Goal: Browse casually: Explore the website without a specific task or goal

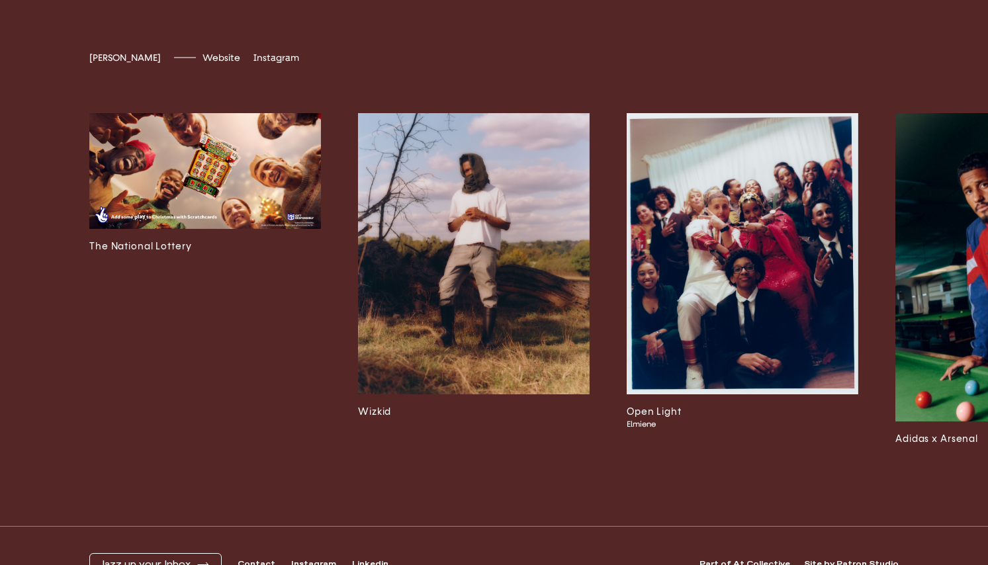
click at [183, 215] on img at bounding box center [205, 171] width 232 height 116
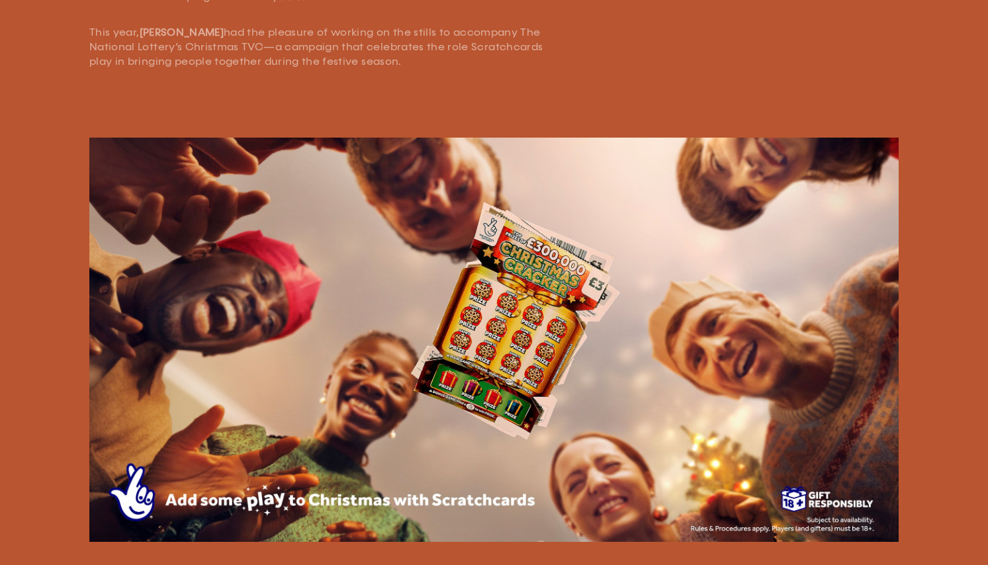
scroll to position [659, 0]
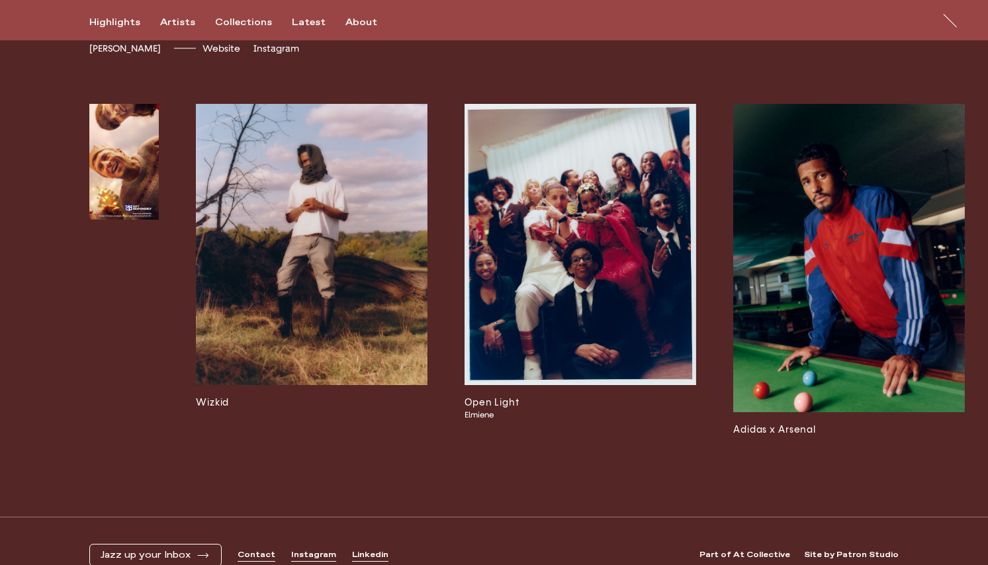
scroll to position [0, 164]
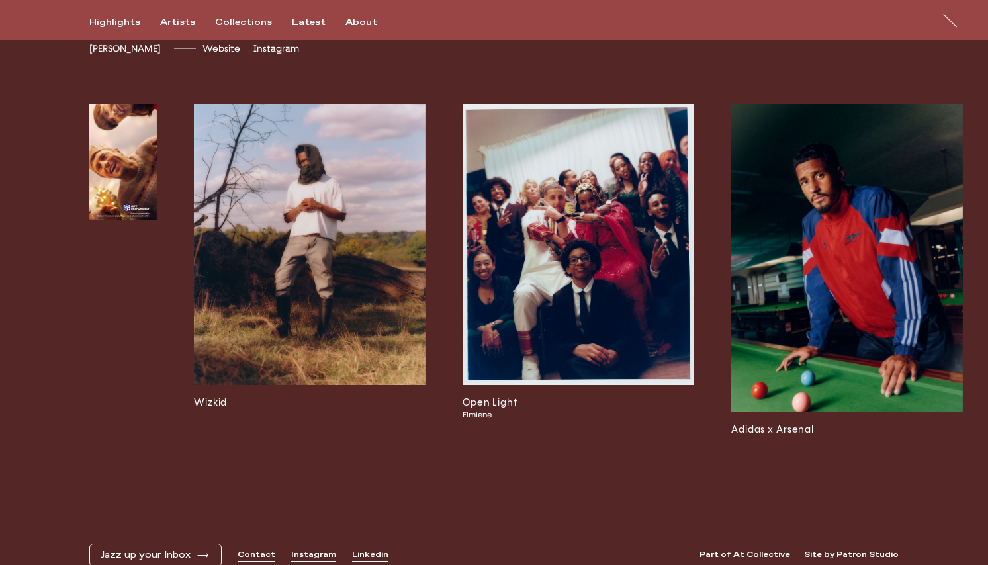
click at [238, 248] on img at bounding box center [310, 245] width 232 height 282
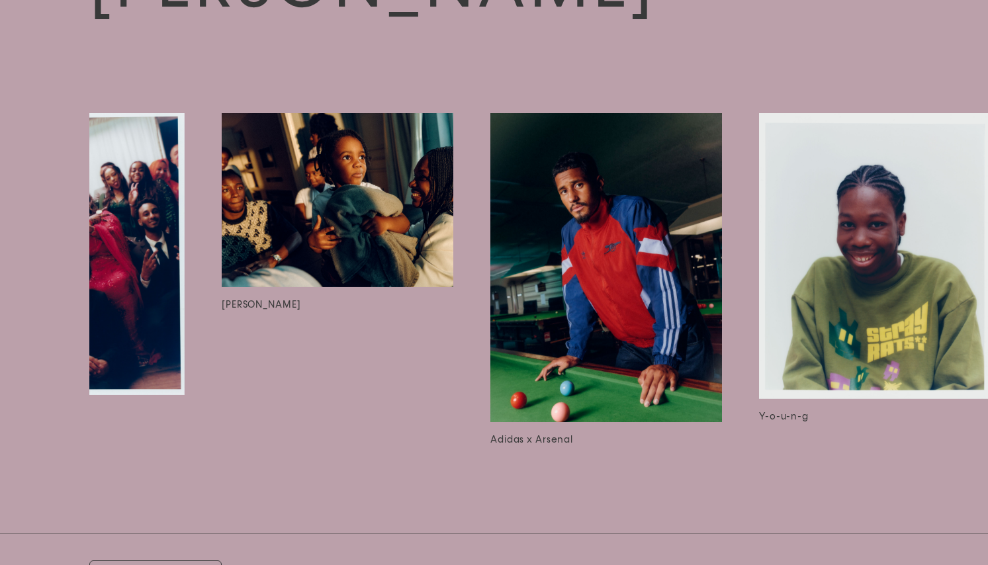
scroll to position [0, 542]
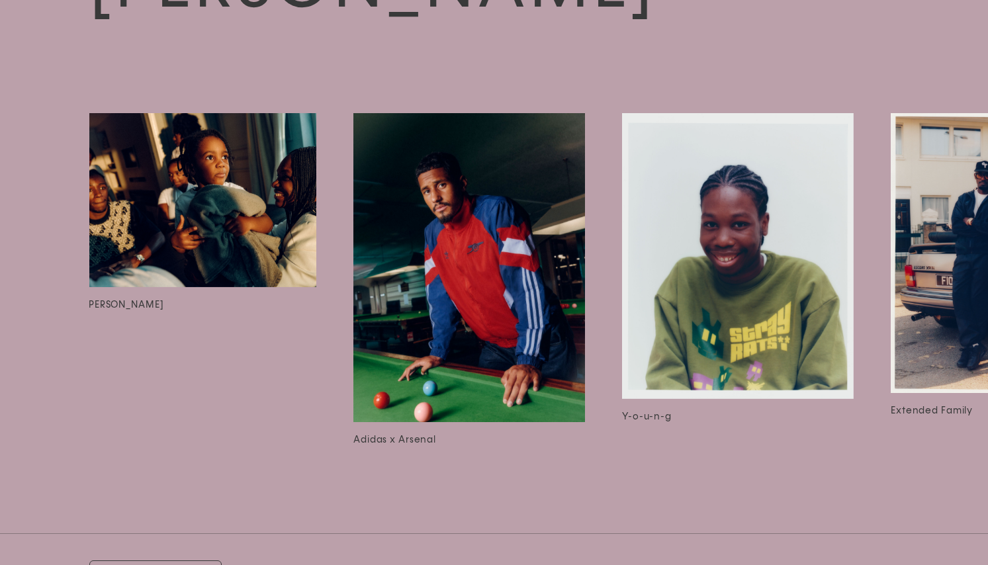
click at [451, 166] on img at bounding box center [470, 267] width 232 height 309
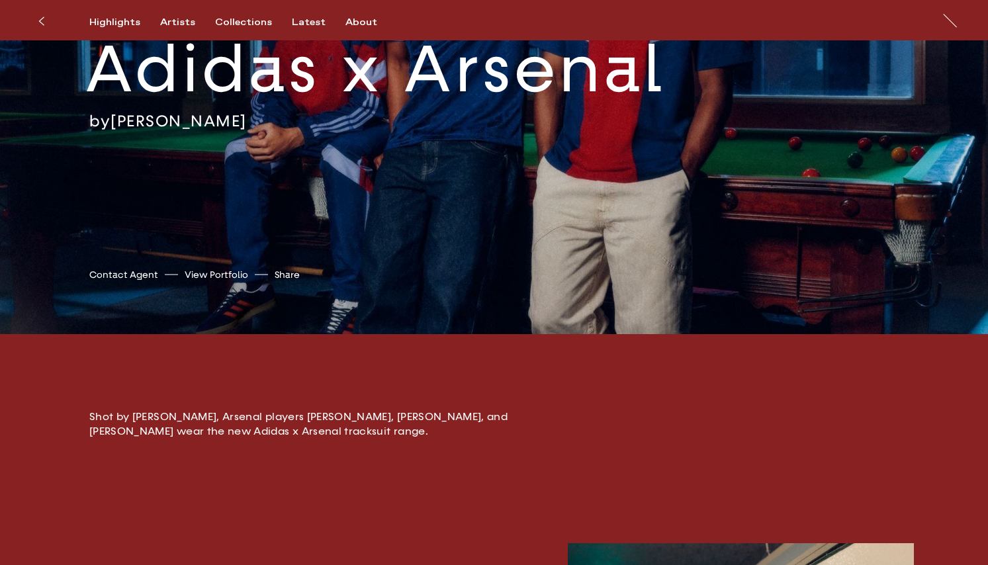
scroll to position [155, 0]
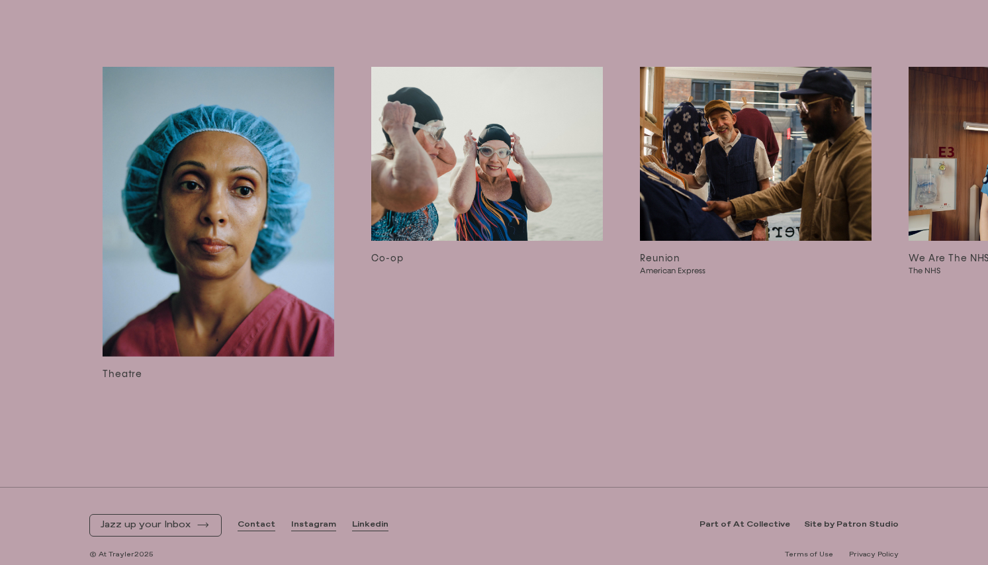
scroll to position [0, 1689]
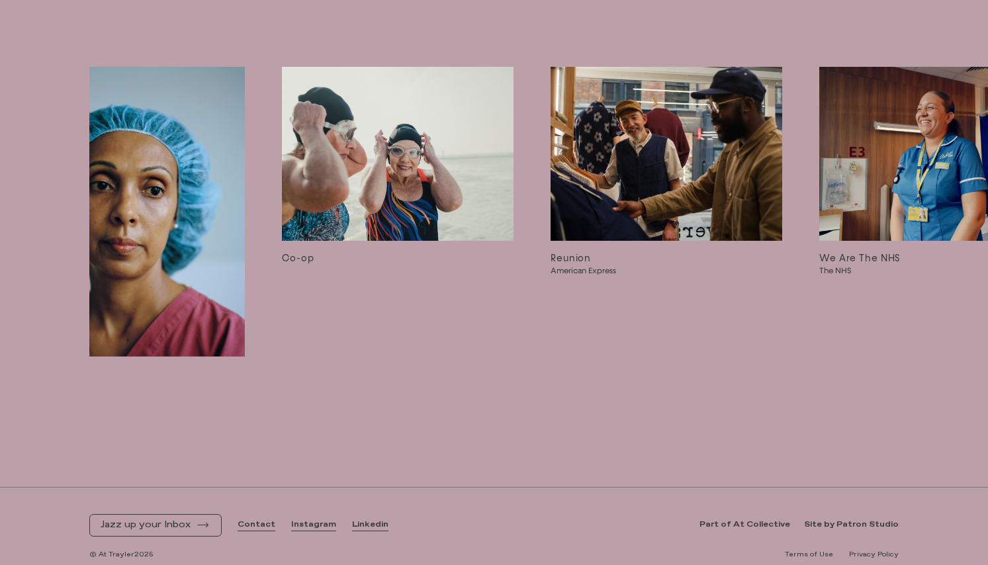
click at [428, 134] on img at bounding box center [398, 154] width 232 height 174
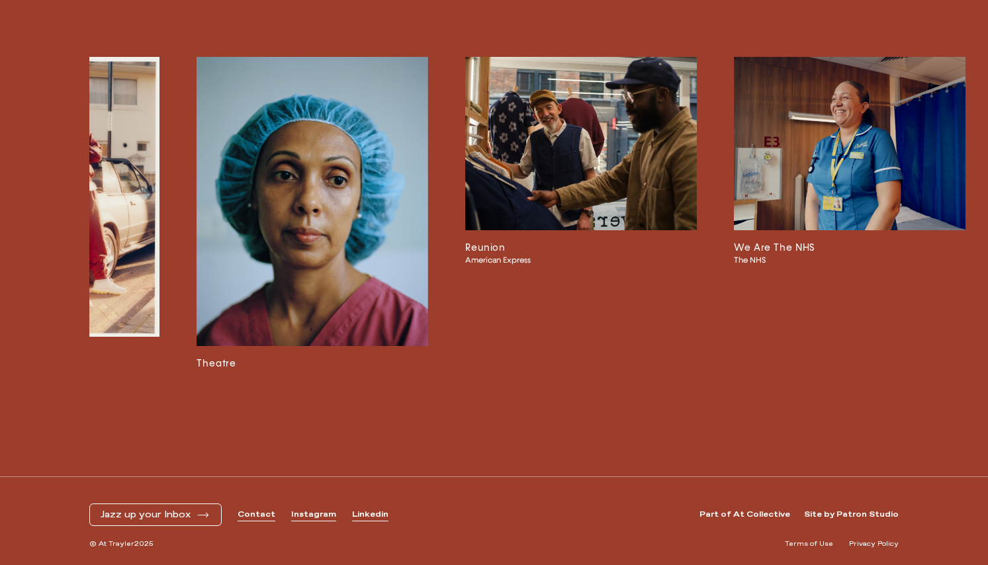
scroll to position [0, 1788]
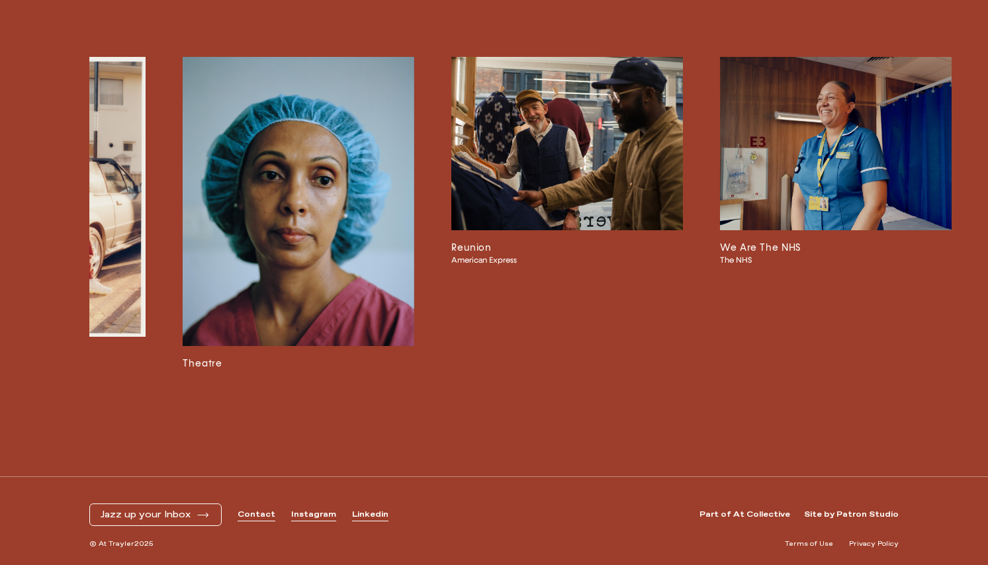
click at [506, 152] on img at bounding box center [568, 144] width 232 height 174
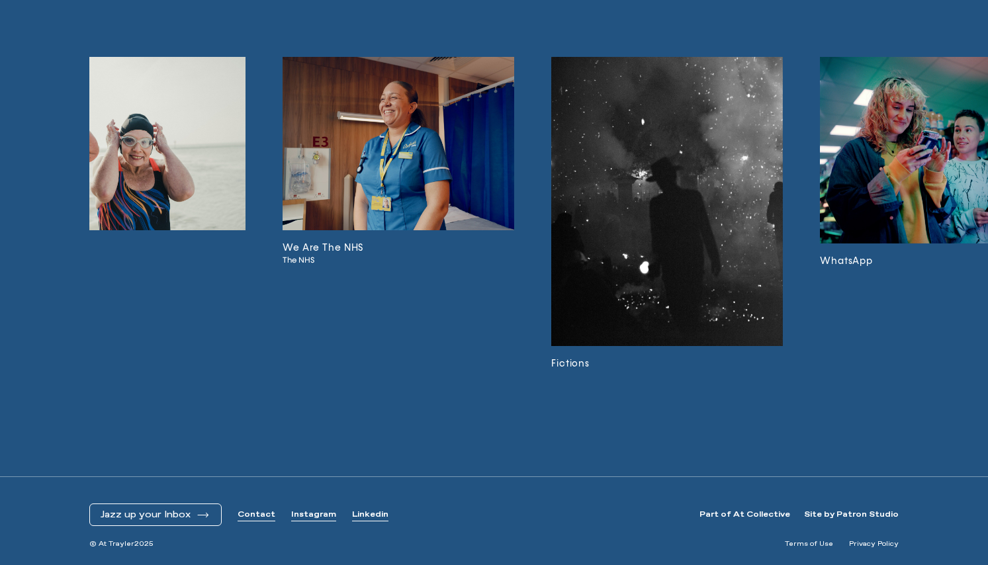
scroll to position [0, 2315]
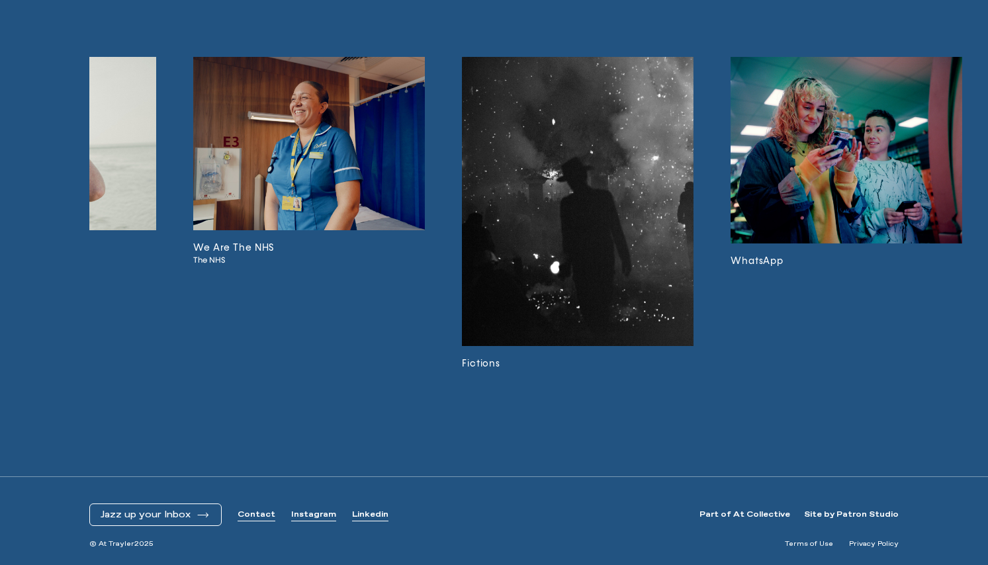
click at [599, 231] on img at bounding box center [578, 202] width 232 height 290
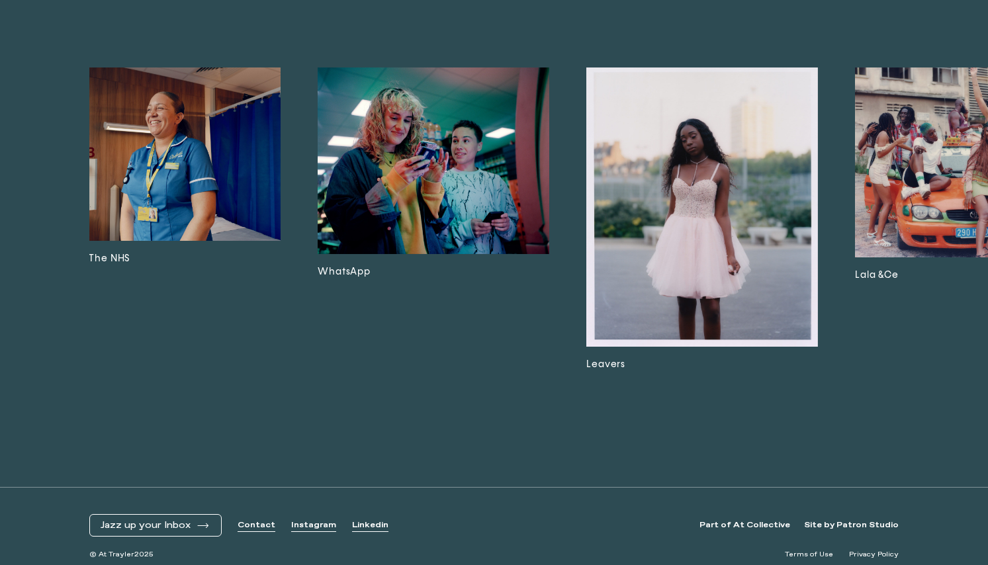
scroll to position [0, 2729]
click at [465, 145] on img at bounding box center [433, 161] width 232 height 187
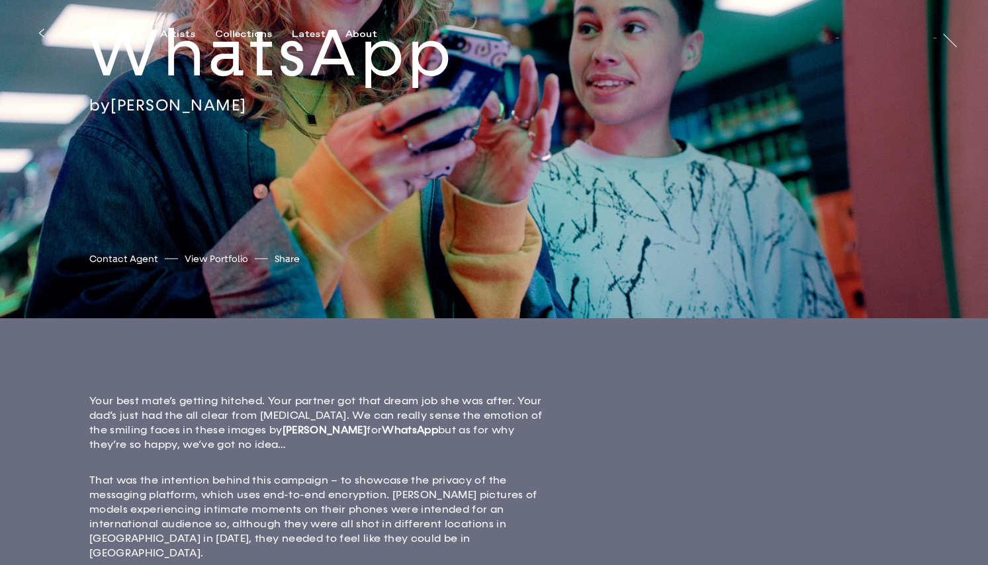
scroll to position [432, 0]
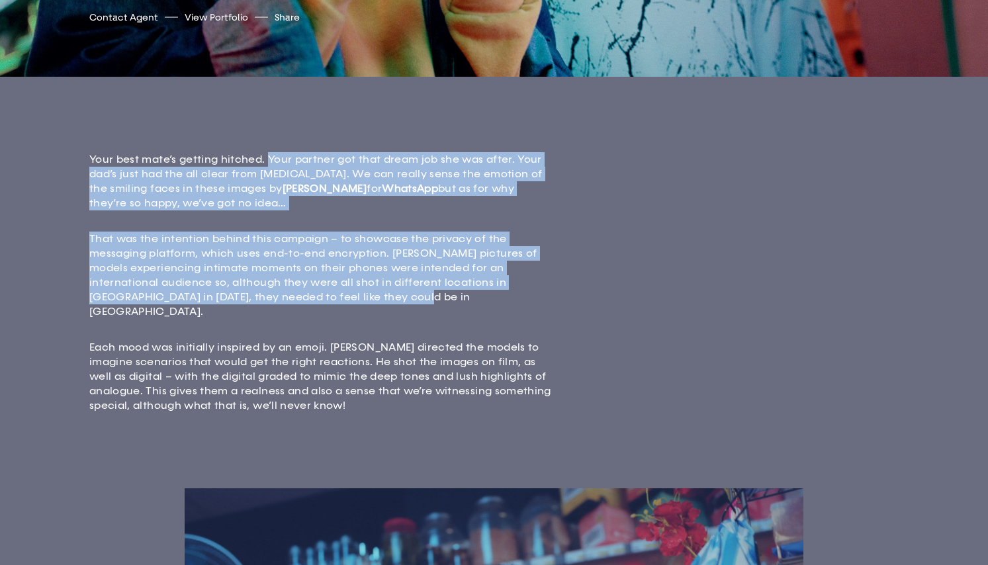
drag, startPoint x: 267, startPoint y: 158, endPoint x: 553, endPoint y: 295, distance: 316.9
click at [553, 294] on div "Your best mate’s getting hitched. Your partner got that dream job she was after…" at bounding box center [494, 296] width 988 height 383
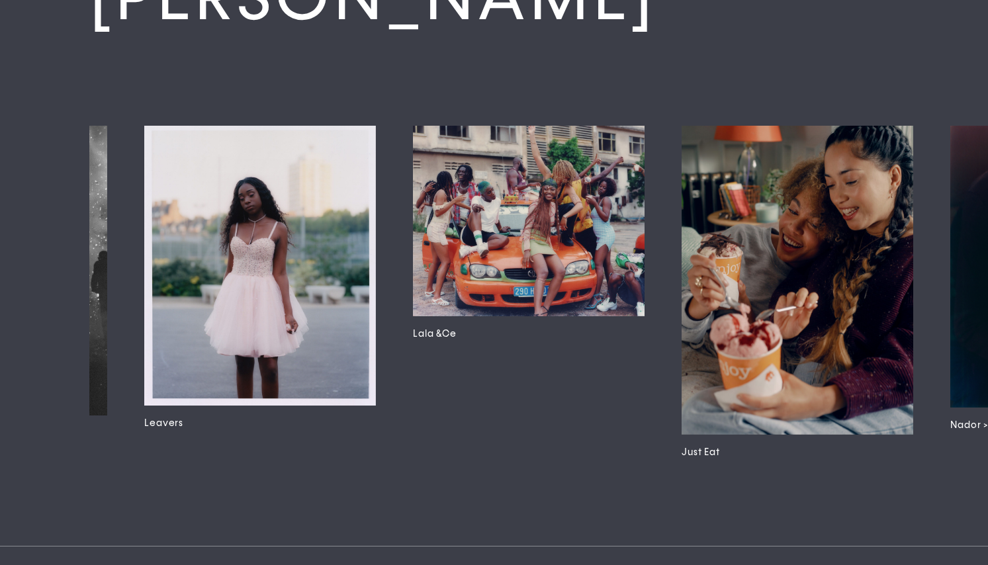
scroll to position [0, 3172]
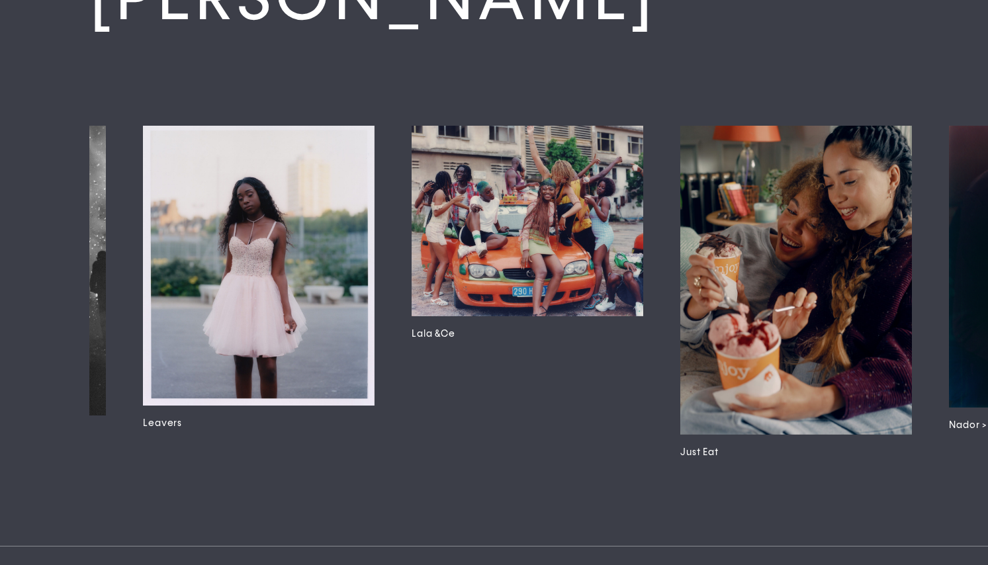
click at [526, 213] on img at bounding box center [528, 221] width 232 height 191
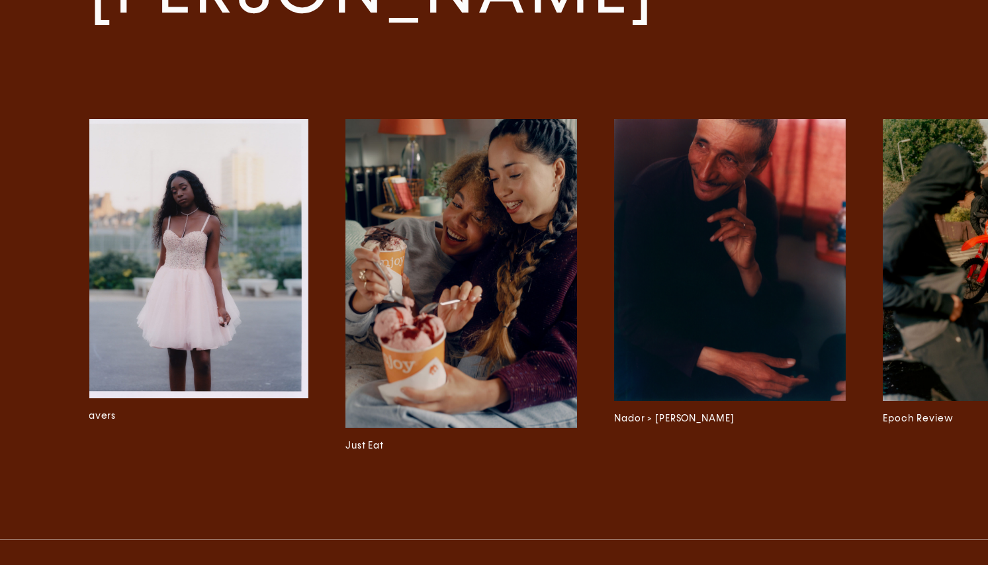
scroll to position [0, 3510]
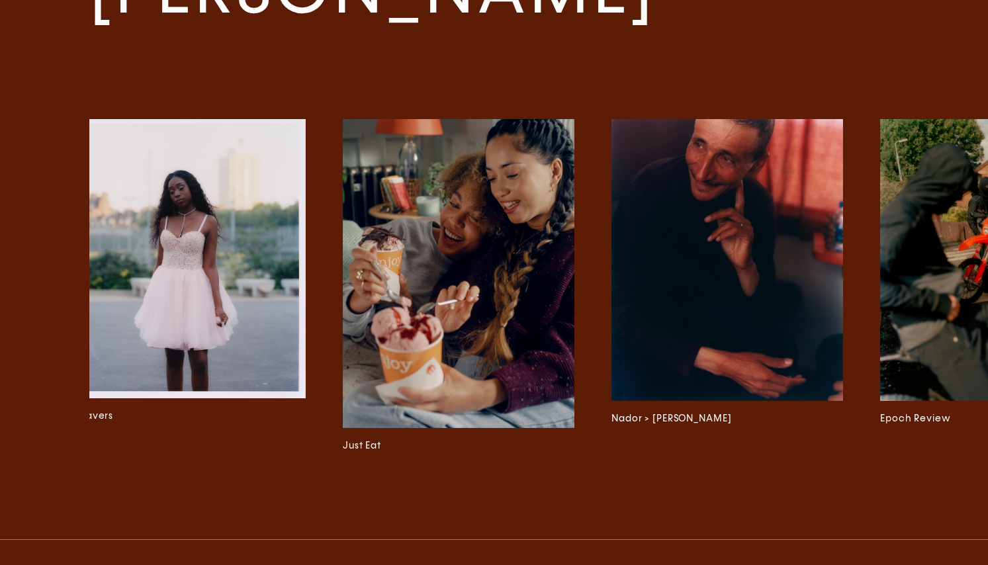
click at [462, 228] on img at bounding box center [459, 273] width 232 height 309
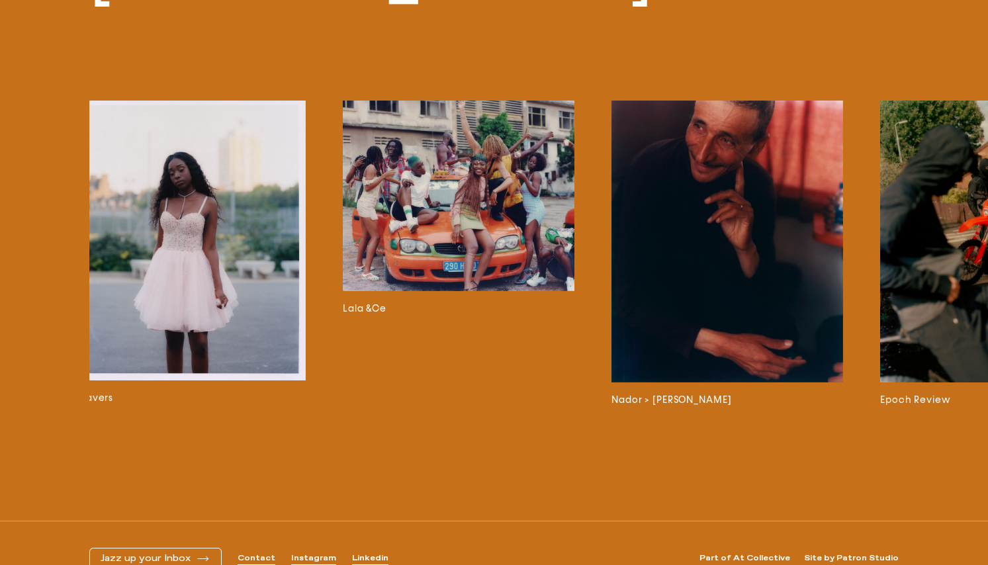
scroll to position [1780, 0]
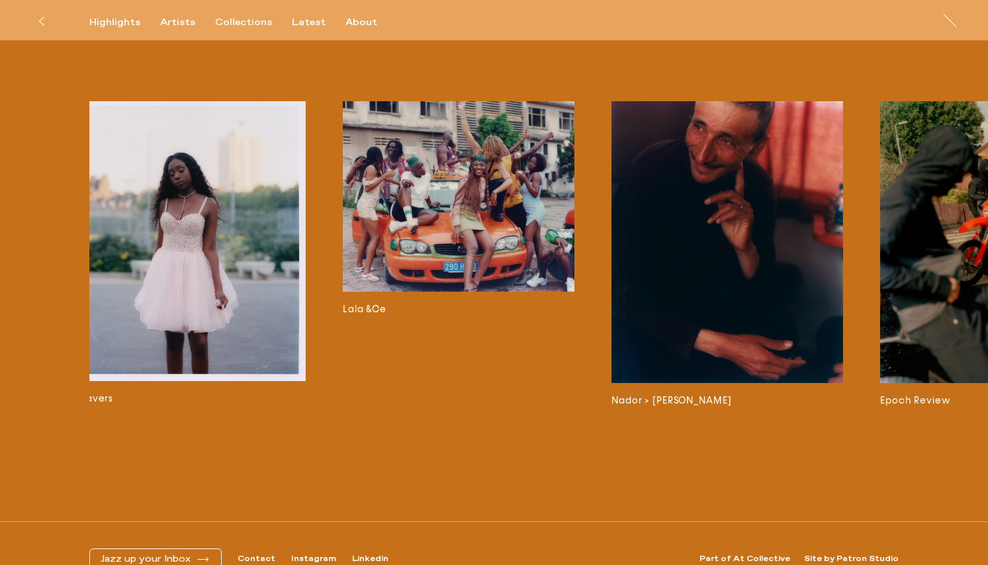
click at [680, 250] on img at bounding box center [728, 242] width 232 height 282
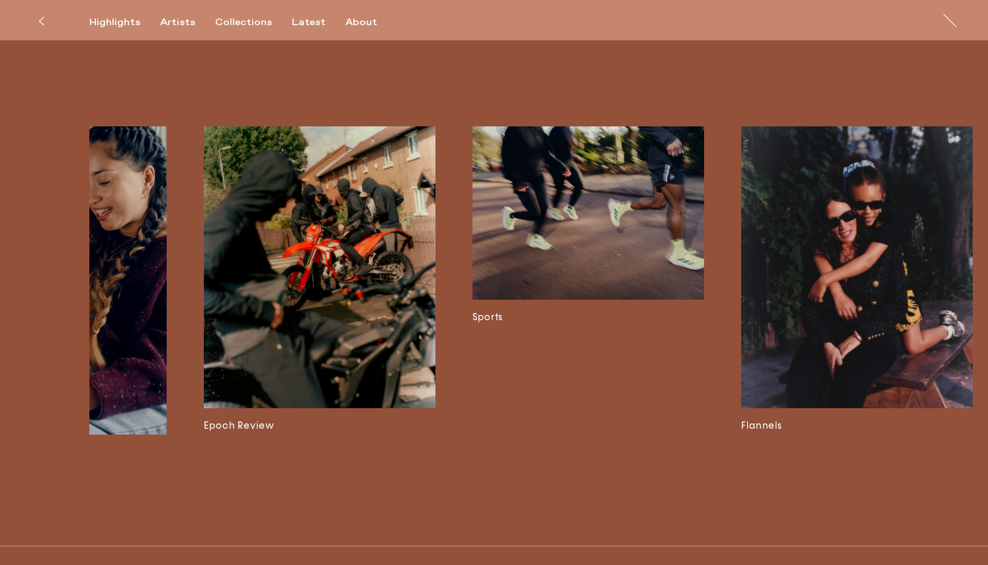
scroll to position [0, 4188]
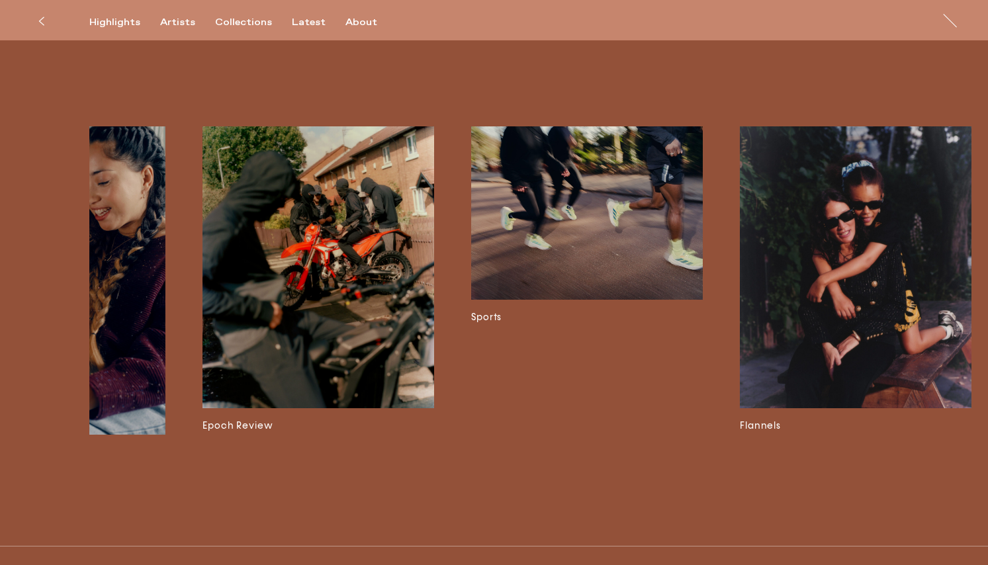
click at [655, 243] on img at bounding box center [587, 213] width 232 height 174
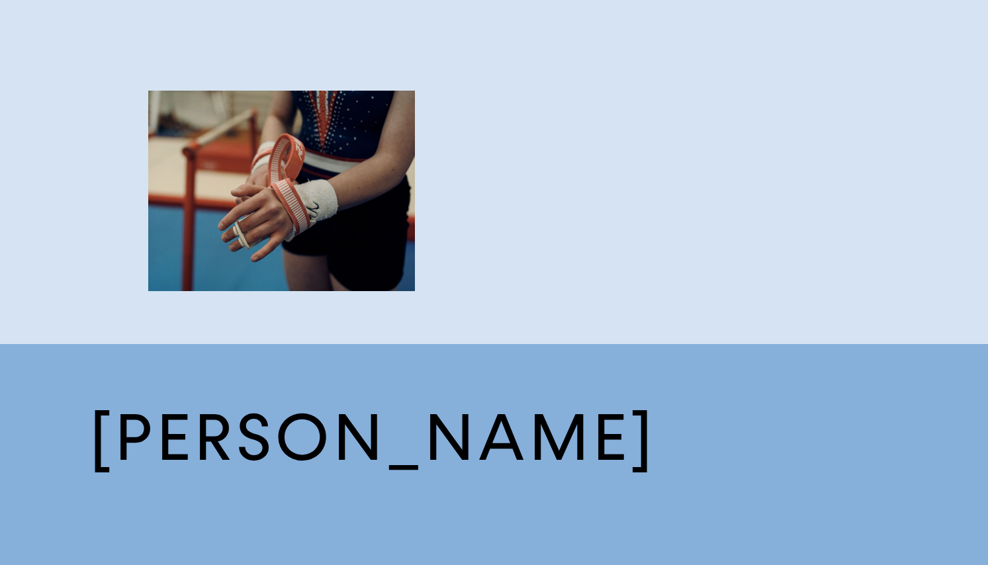
scroll to position [5628, 0]
